Goal: Task Accomplishment & Management: Manage account settings

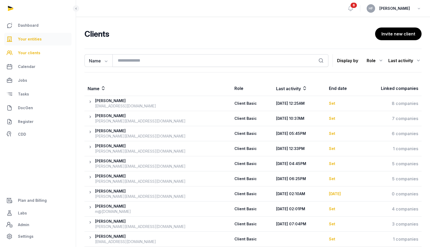
click at [29, 39] on span "Your entities" at bounding box center [30, 39] width 24 height 6
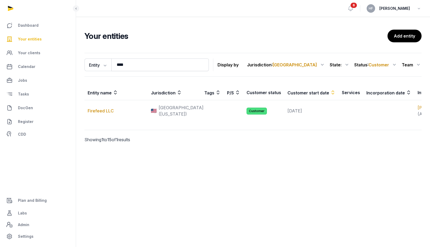
click at [44, 43] on link "Your entities" at bounding box center [37, 39] width 67 height 13
drag, startPoint x: 139, startPoint y: 66, endPoint x: 74, endPoint y: 66, distance: 64.2
click at [89, 66] on div "Entity Entity People Tags Services **** Search" at bounding box center [146, 64] width 124 height 13
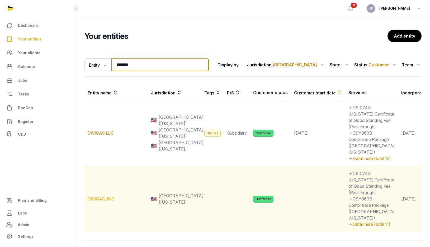
type input "*******"
click at [105, 201] on link "DIVIGAS, INC." at bounding box center [102, 198] width 28 height 5
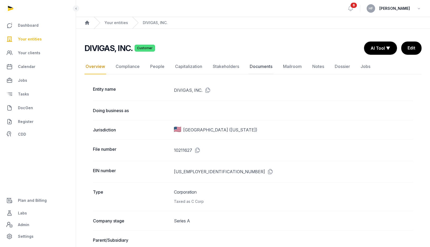
click at [269, 67] on link "Documents" at bounding box center [261, 66] width 25 height 15
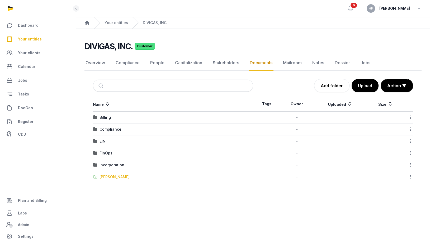
click at [121, 176] on div "[PERSON_NAME]" at bounding box center [115, 176] width 30 height 5
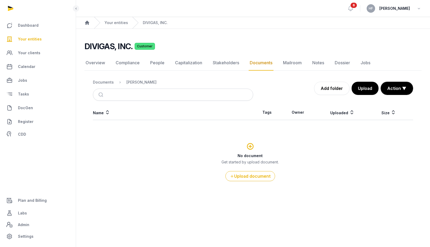
click at [110, 85] on ol "Documents Shared Folder" at bounding box center [125, 82] width 64 height 6
click at [110, 84] on div "Documents" at bounding box center [103, 81] width 21 height 5
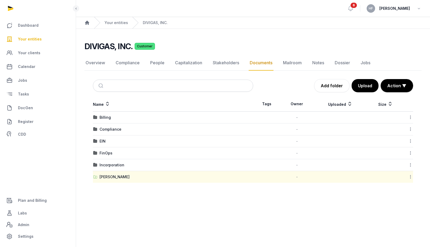
click at [411, 176] on icon at bounding box center [410, 177] width 5 height 6
click at [399, 209] on div "Copy link" at bounding box center [392, 210] width 42 height 10
click at [109, 152] on div "FinOps" at bounding box center [106, 152] width 13 height 5
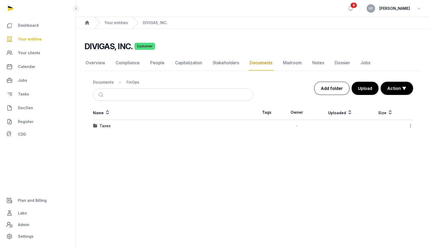
click at [336, 86] on link "Add folder" at bounding box center [331, 88] width 35 height 13
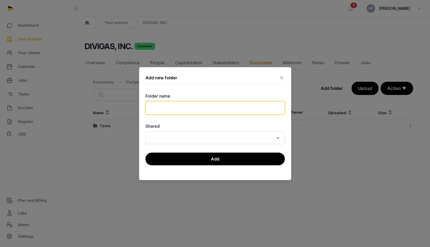
click at [198, 105] on input "text" at bounding box center [214, 107] width 139 height 13
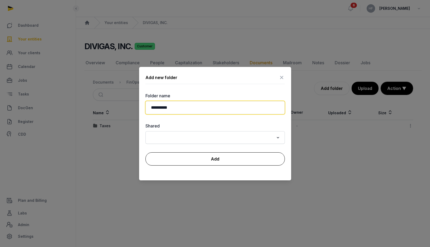
type input "**********"
click at [218, 160] on button "Add" at bounding box center [214, 158] width 139 height 13
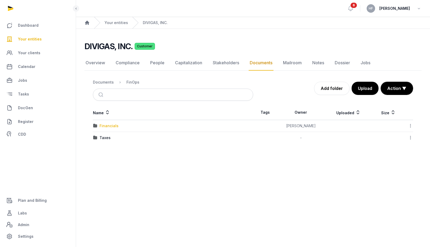
click at [115, 128] on div "Financials" at bounding box center [109, 125] width 19 height 5
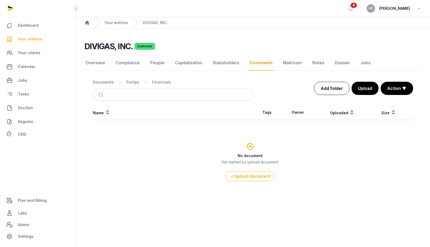
click at [332, 87] on link "Add folder" at bounding box center [331, 88] width 35 height 13
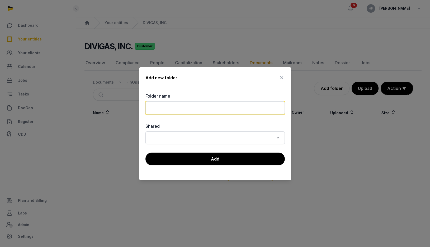
click at [213, 105] on input "text" at bounding box center [214, 107] width 139 height 13
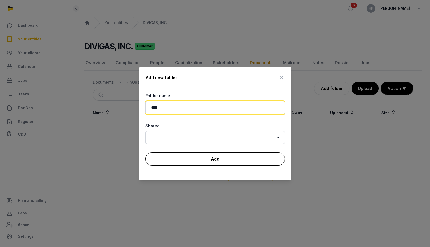
type input "****"
click at [223, 164] on button "Add" at bounding box center [214, 158] width 139 height 13
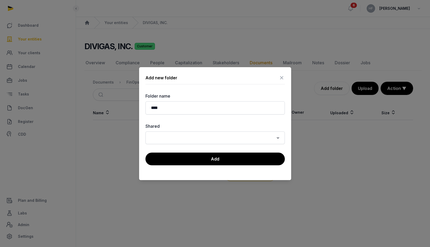
click at [0, 0] on div "Loading" at bounding box center [0, 0] width 0 height 0
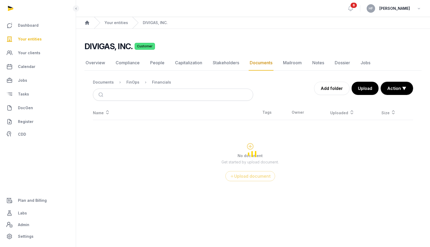
click at [223, 162] on main "Open sidebar 6 HF [PERSON_NAME] Home Your entities DIVIGAS, INC. DIVIGAS, INC. …" at bounding box center [215, 123] width 430 height 247
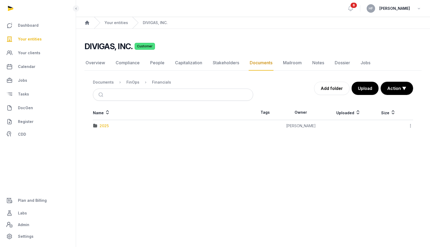
click at [105, 125] on div "2025" at bounding box center [104, 125] width 9 height 5
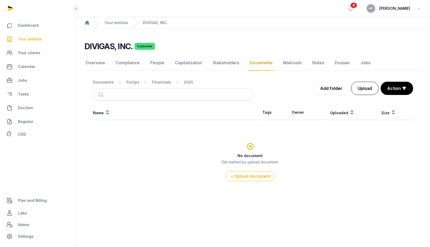
click at [371, 90] on button "Upload" at bounding box center [364, 88] width 27 height 13
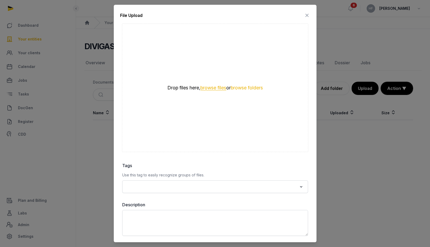
click at [211, 87] on button "browse files" at bounding box center [213, 87] width 26 height 5
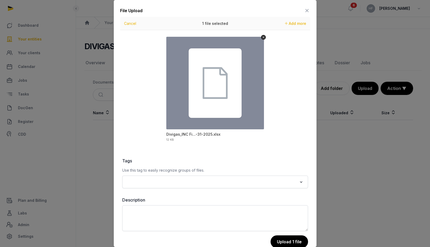
click at [287, 241] on button "Upload 1 file" at bounding box center [289, 241] width 37 height 13
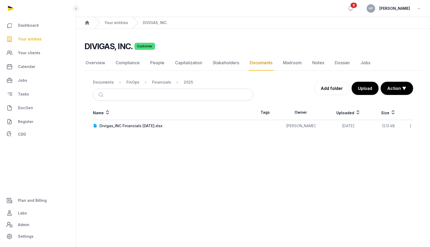
click at [31, 204] on link "Plan and Billing" at bounding box center [37, 200] width 67 height 13
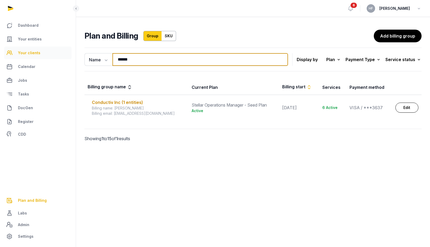
drag, startPoint x: 137, startPoint y: 58, endPoint x: 66, endPoint y: 58, distance: 70.5
click at [68, 58] on div "Dashboard Your entities Your clients Calendar Jobs Tasks DocGen Register CDD Pl…" at bounding box center [215, 123] width 430 height 247
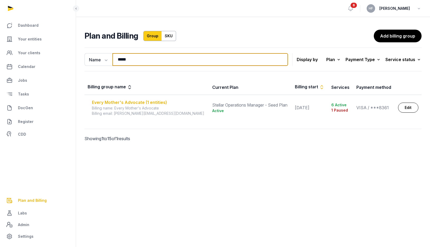
type input "*****"
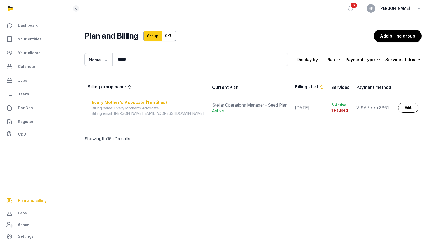
click at [157, 104] on div "Every Mother's Advocate (1 entities)" at bounding box center [149, 102] width 114 height 6
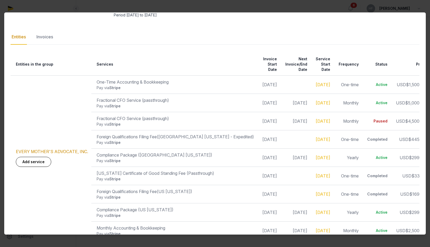
scroll to position [76, 0]
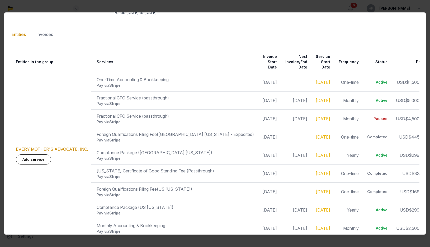
click at [47, 37] on div "Invoices" at bounding box center [44, 34] width 19 height 15
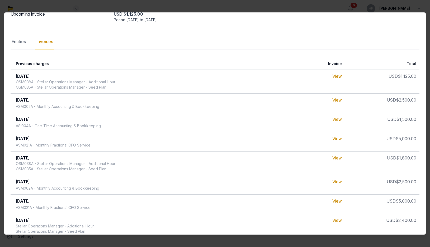
scroll to position [0, 0]
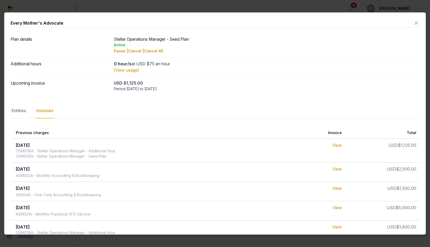
click at [418, 25] on icon at bounding box center [416, 23] width 6 height 8
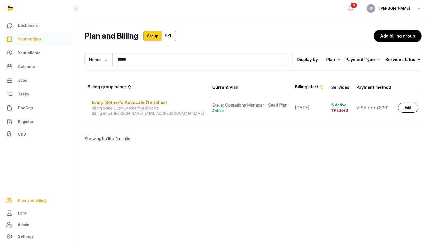
click at [36, 39] on span "Your entities" at bounding box center [30, 39] width 24 height 6
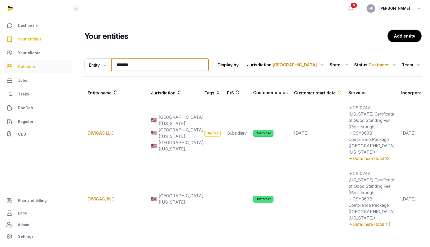
drag, startPoint x: 120, startPoint y: 65, endPoint x: 39, endPoint y: 65, distance: 81.1
click at [46, 65] on div "Dashboard Your entities Your clients Calendar Jobs Tasks DocGen Register CDD Pl…" at bounding box center [215, 139] width 430 height 278
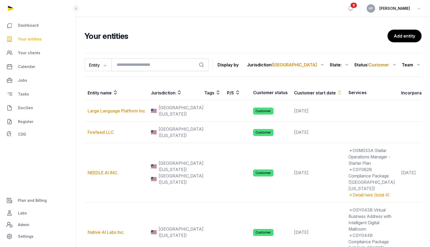
click at [38, 40] on span "Your entities" at bounding box center [30, 39] width 24 height 6
